Goal: Browse casually

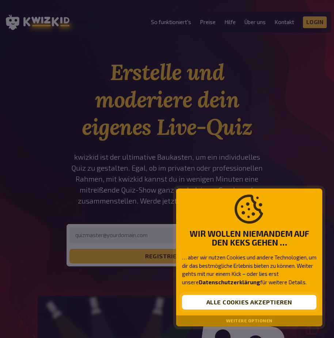
click at [216, 302] on button "Alle Cookies akzeptieren" at bounding box center [249, 302] width 134 height 15
